Goal: Task Accomplishment & Management: Manage account settings

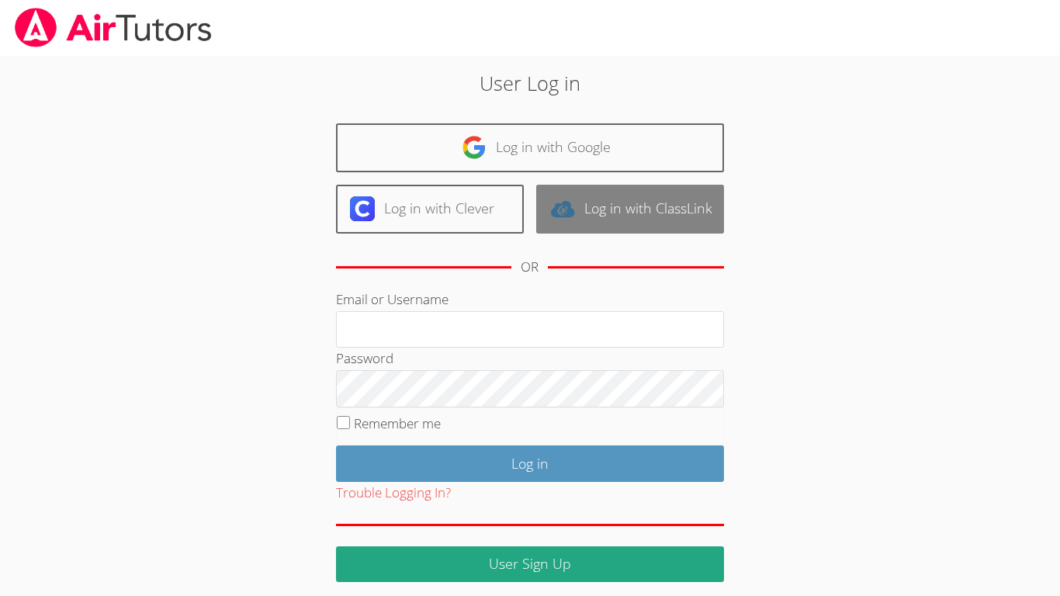
click at [658, 227] on link "Log in with ClassLink" at bounding box center [630, 209] width 188 height 49
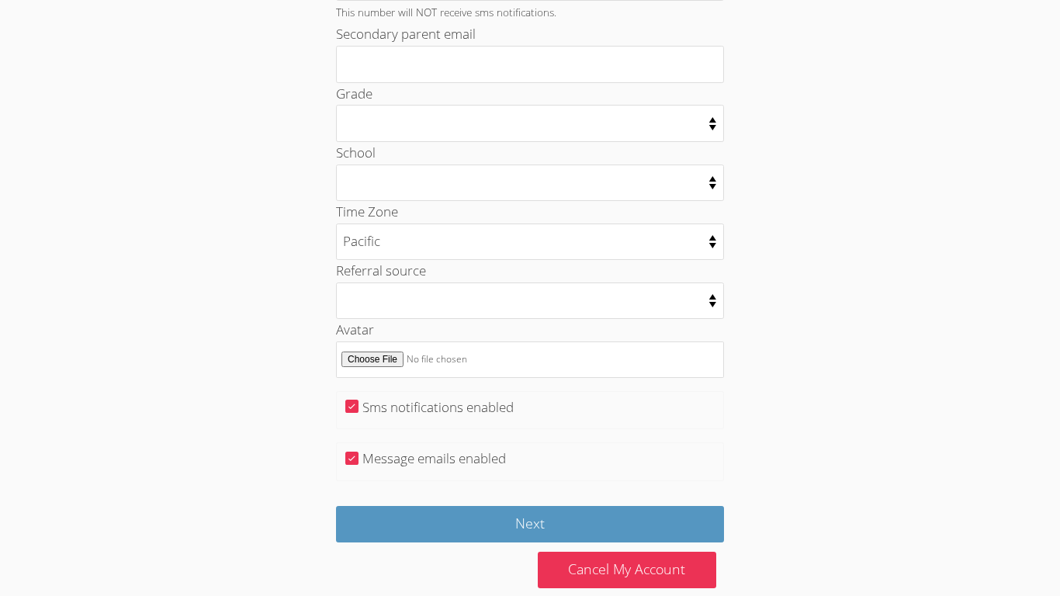
scroll to position [768, 0]
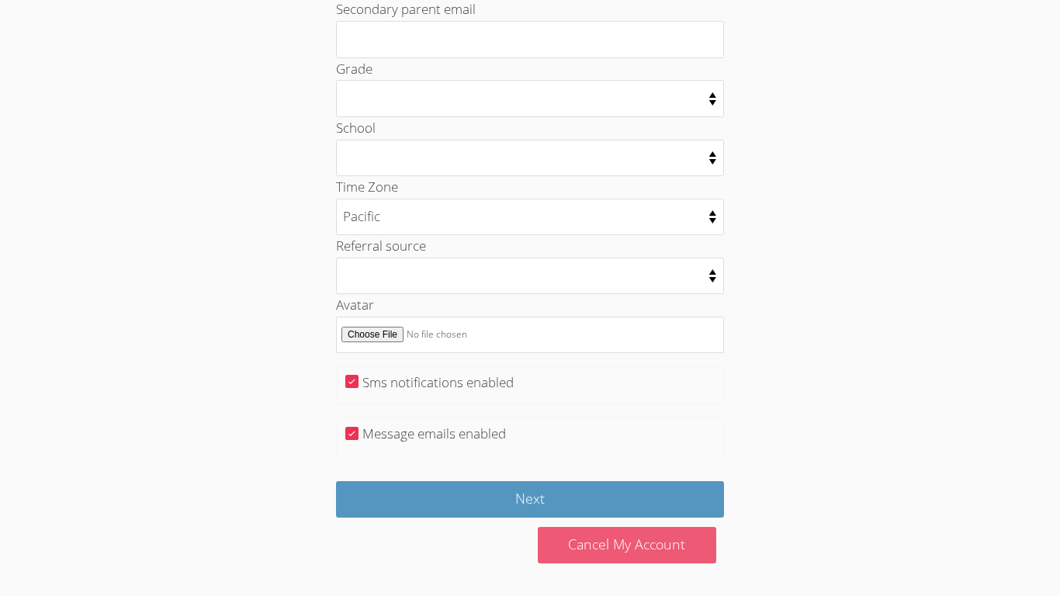
click at [571, 545] on link "Cancel My Account" at bounding box center [627, 545] width 179 height 36
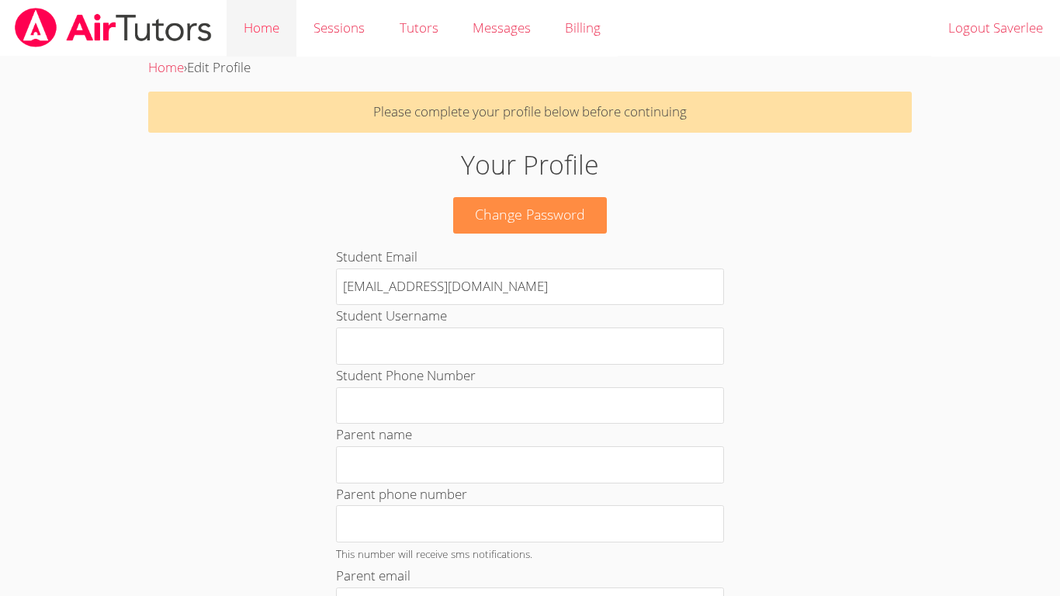
click at [269, 33] on link "Home" at bounding box center [262, 28] width 70 height 57
click at [269, 31] on link "Home" at bounding box center [262, 28] width 70 height 57
click at [854, 122] on p "Please complete your profile below before continuing" at bounding box center [530, 112] width 764 height 41
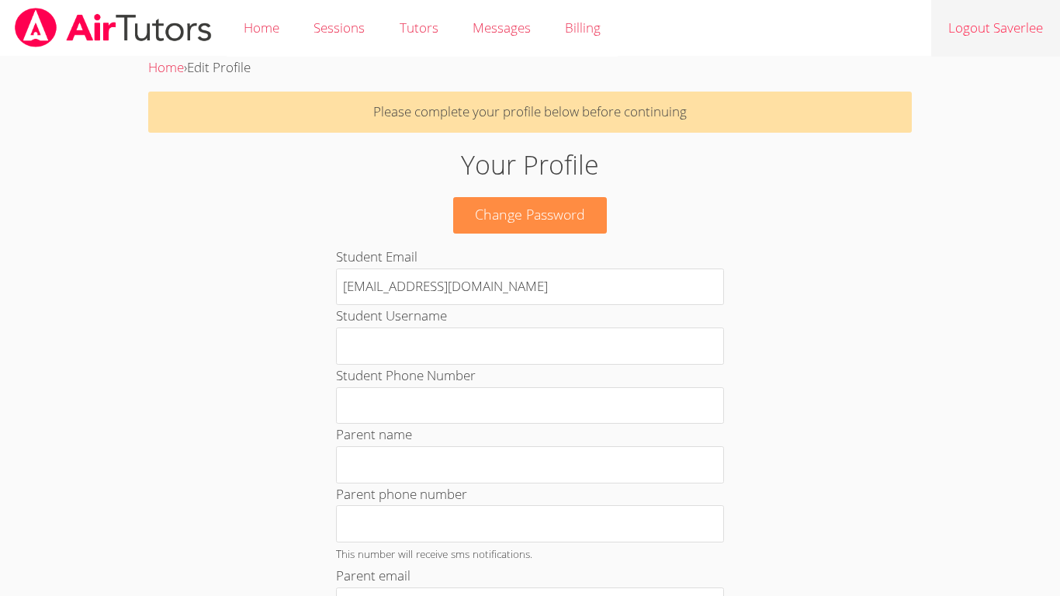
click at [970, 32] on link "Logout Saverlee" at bounding box center [995, 28] width 129 height 57
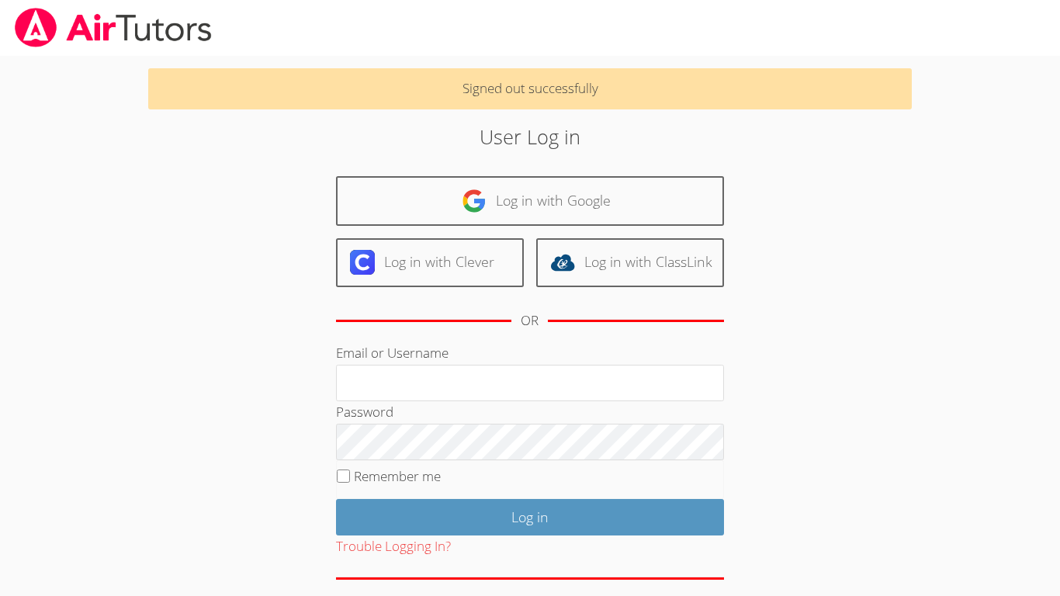
scroll to position [11, 0]
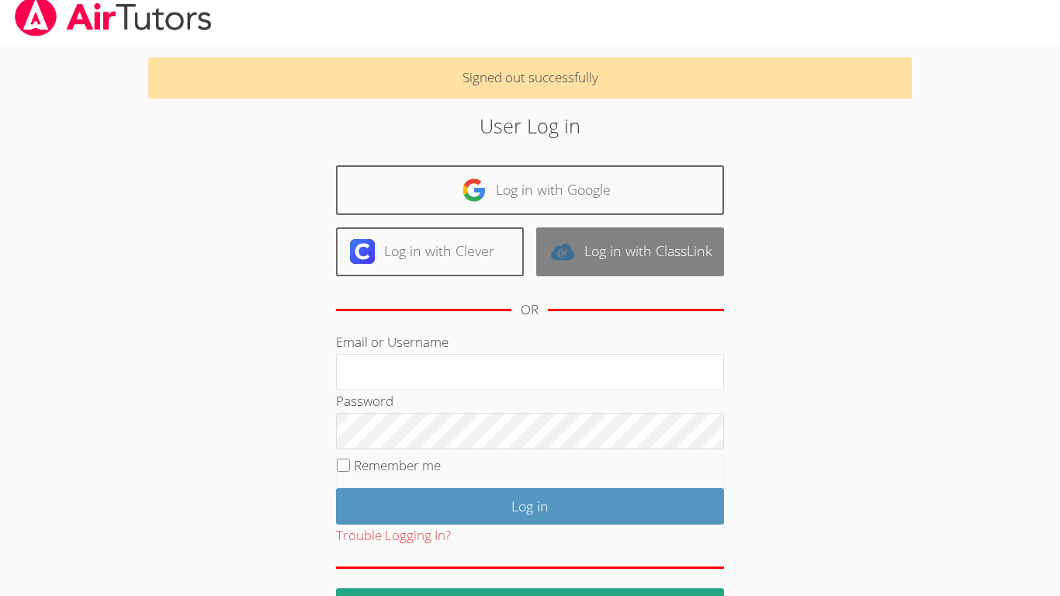
click at [704, 244] on link "Log in with ClassLink" at bounding box center [630, 251] width 188 height 49
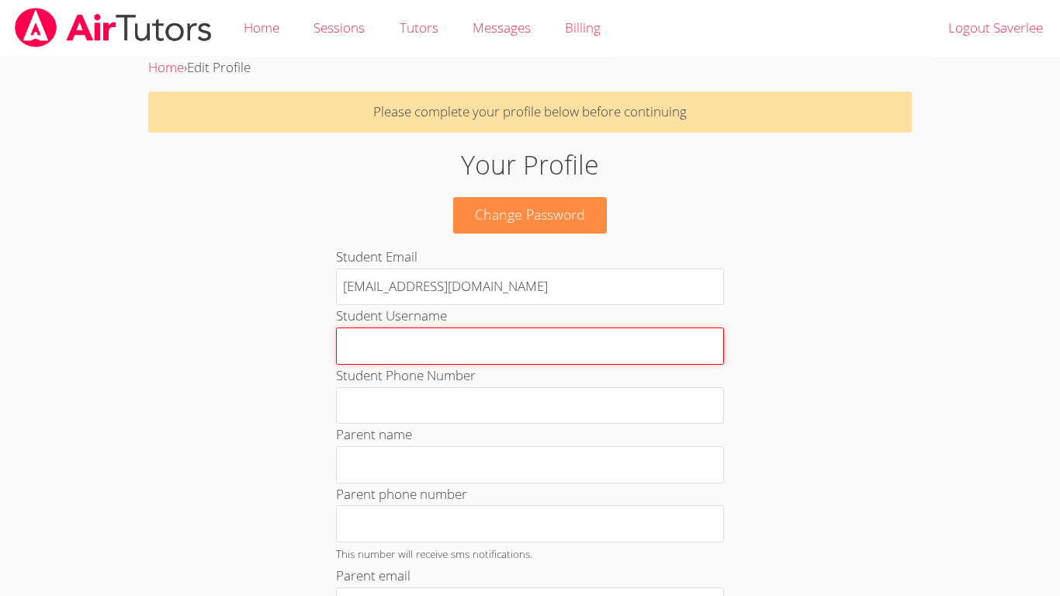
click at [532, 358] on input "Student Username" at bounding box center [530, 346] width 388 height 37
type input "s"
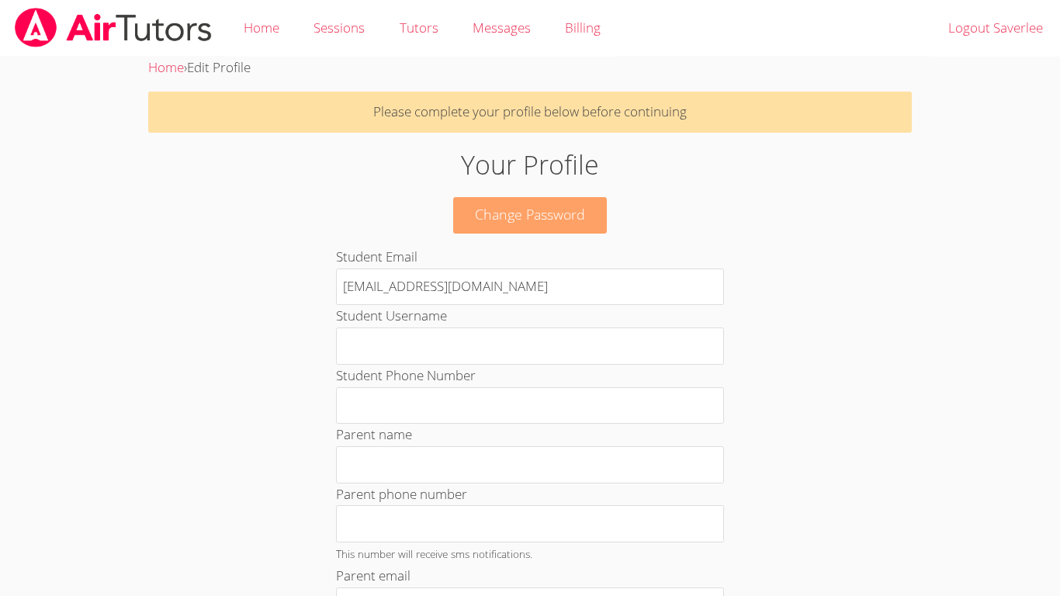
click at [480, 211] on link "Change Password" at bounding box center [530, 215] width 154 height 36
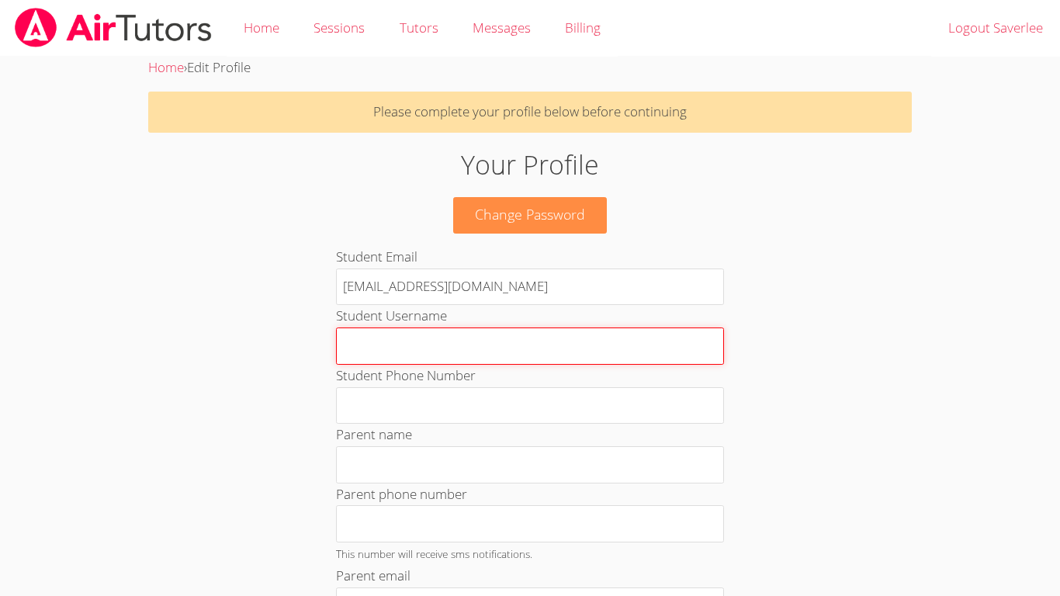
click at [587, 338] on input "Student Username" at bounding box center [530, 346] width 388 height 37
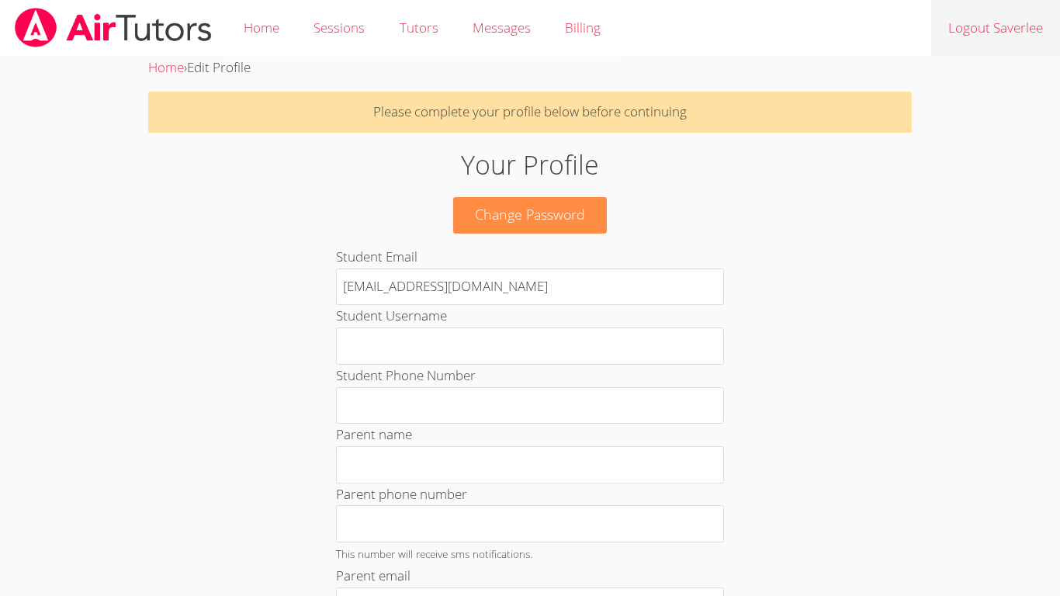
click at [959, 26] on link "Logout Saverlee" at bounding box center [995, 28] width 129 height 57
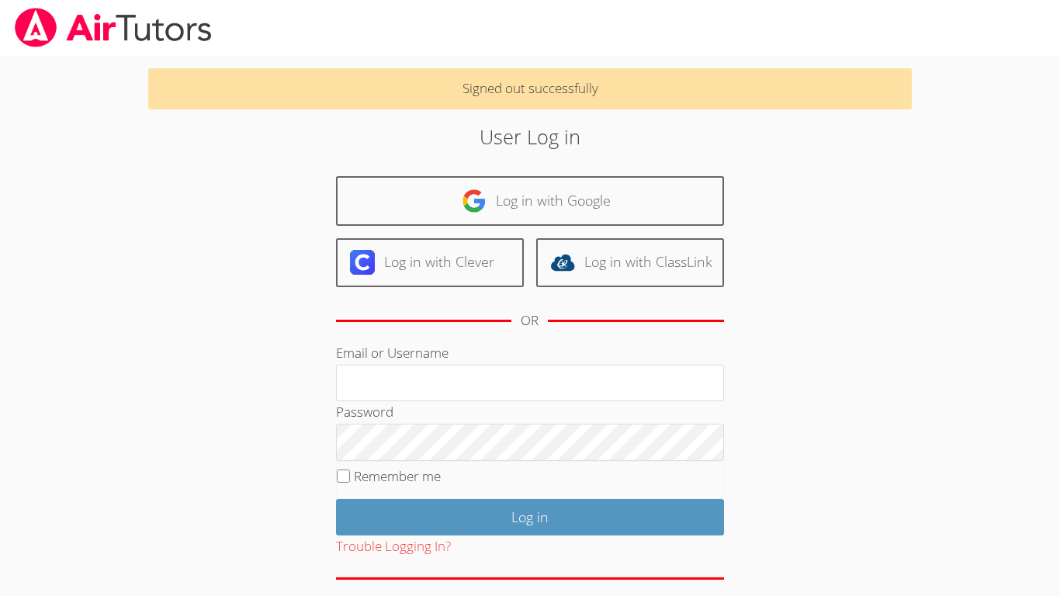
click at [962, 30] on div at bounding box center [530, 28] width 1060 height 56
click at [201, 11] on img at bounding box center [113, 28] width 200 height 40
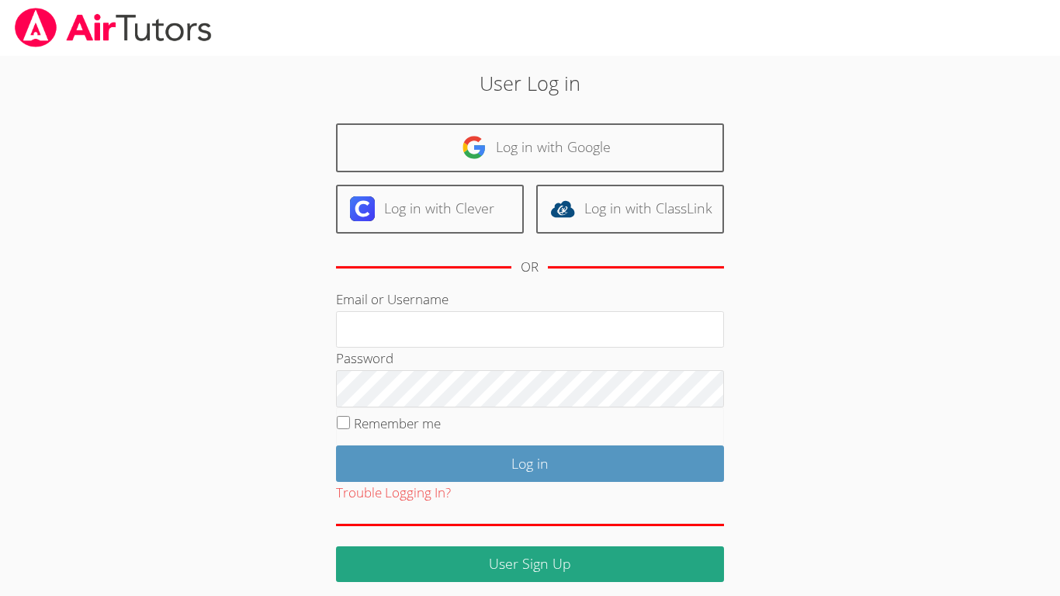
click at [150, 12] on img at bounding box center [113, 28] width 200 height 40
click at [3, 19] on link at bounding box center [113, 28] width 227 height 56
click at [512, 85] on h2 "User Log in" at bounding box center [530, 82] width 573 height 29
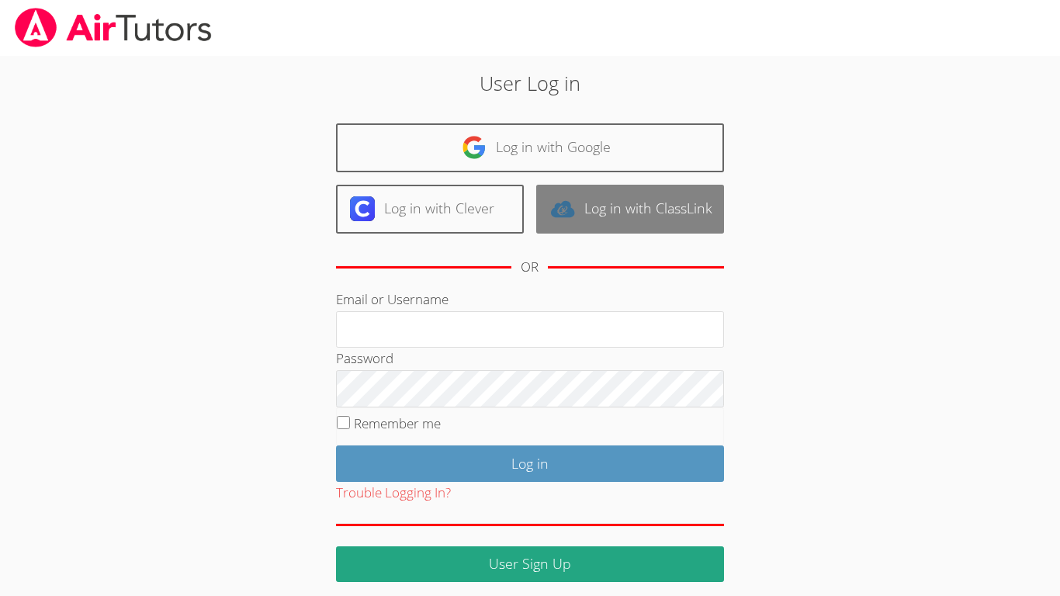
click at [658, 221] on link "Log in with ClassLink" at bounding box center [630, 209] width 188 height 49
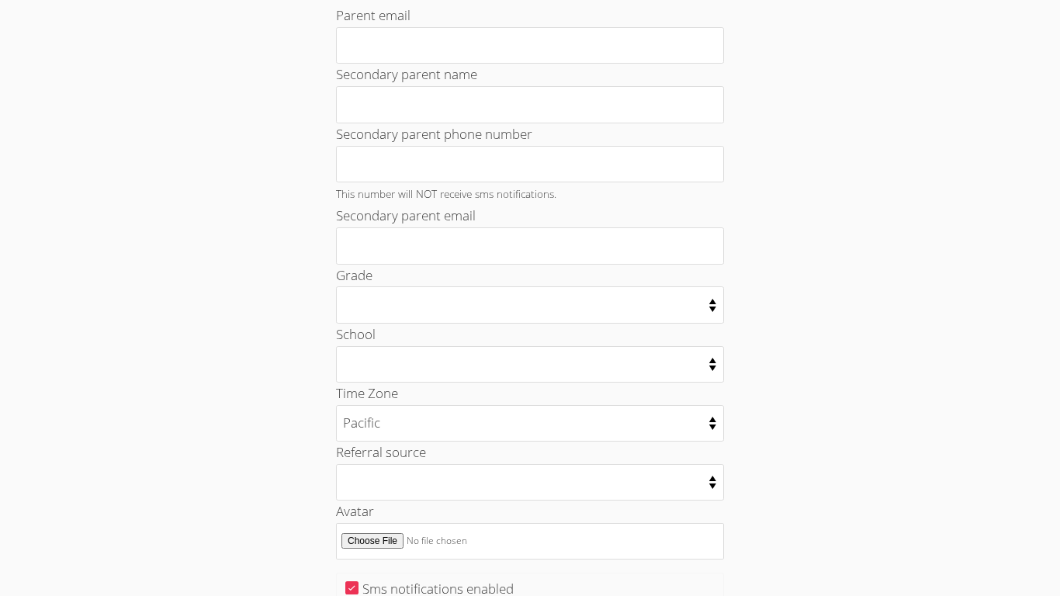
scroll to position [768, 0]
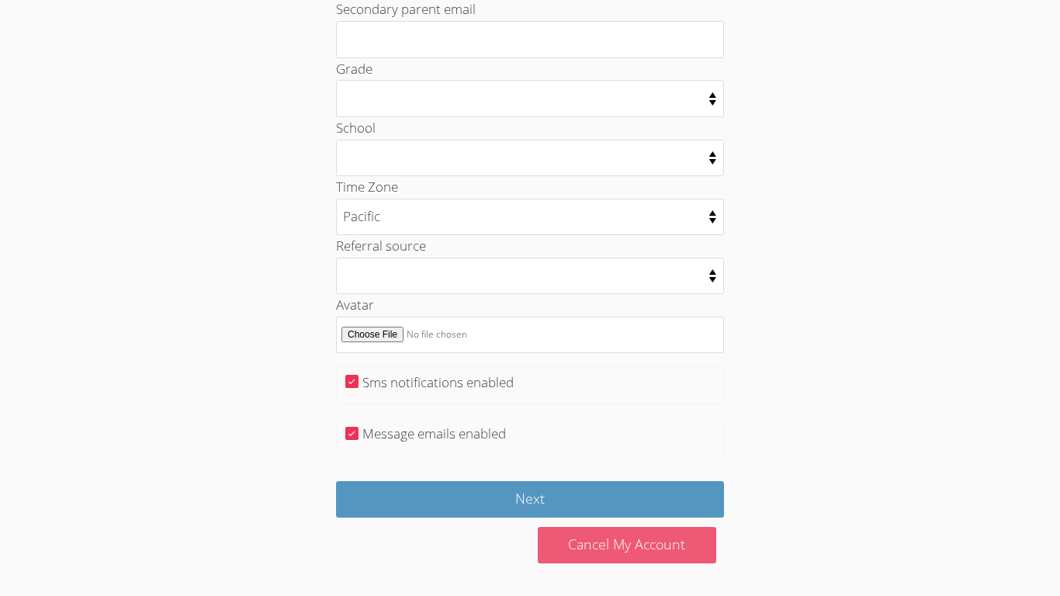
click at [690, 537] on link "Cancel My Account" at bounding box center [627, 545] width 179 height 36
